Goal: Task Accomplishment & Management: Complete application form

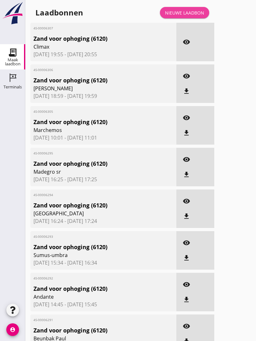
click at [193, 18] on link "Nieuwe laadbon" at bounding box center [184, 12] width 49 height 11
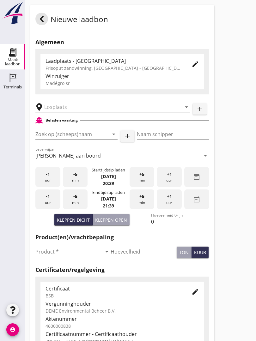
click at [74, 112] on input "text" at bounding box center [108, 107] width 128 height 10
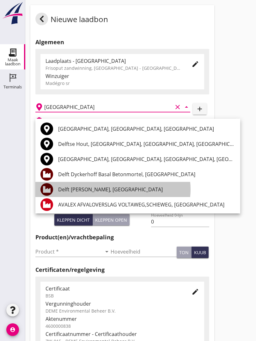
click at [117, 185] on div "Delft [PERSON_NAME], [GEOGRAPHIC_DATA]" at bounding box center [146, 189] width 177 height 15
type input "Delft [PERSON_NAME], [GEOGRAPHIC_DATA]"
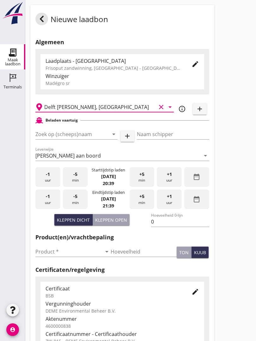
click at [92, 138] on input "Zoek op (scheeps)naam" at bounding box center [67, 134] width 64 height 10
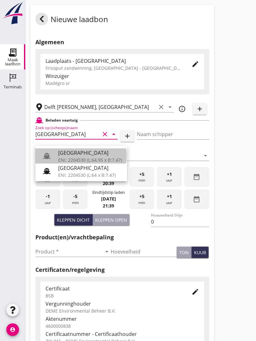
click at [83, 151] on div "[GEOGRAPHIC_DATA]" at bounding box center [90, 153] width 64 height 8
type input "[GEOGRAPHIC_DATA]"
type input "Ko Hoeve"
type input "467"
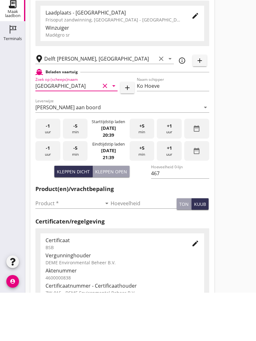
click at [53, 247] on input "Product *" at bounding box center [68, 252] width 66 height 10
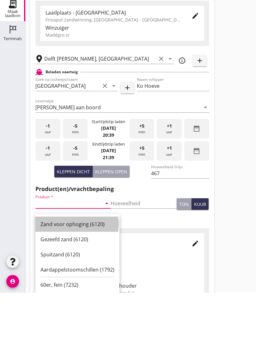
click at [80, 269] on div "Zand voor ophoging (6120)" at bounding box center [77, 273] width 74 height 8
type input "Zand voor ophoging (6120)"
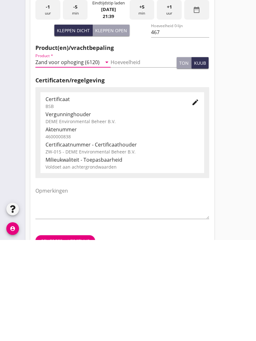
scroll to position [111, 0]
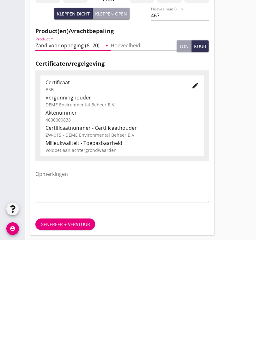
click at [78, 322] on div "Genereer + verstuur" at bounding box center [65, 325] width 50 height 7
